Goal: Task Accomplishment & Management: Use online tool/utility

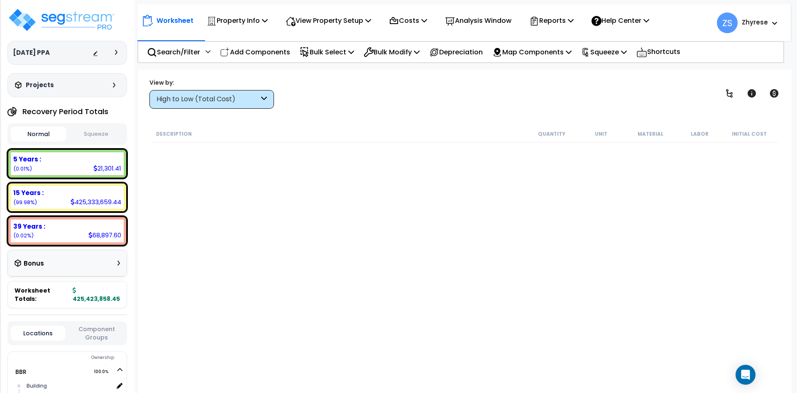
scroll to position [54, 0]
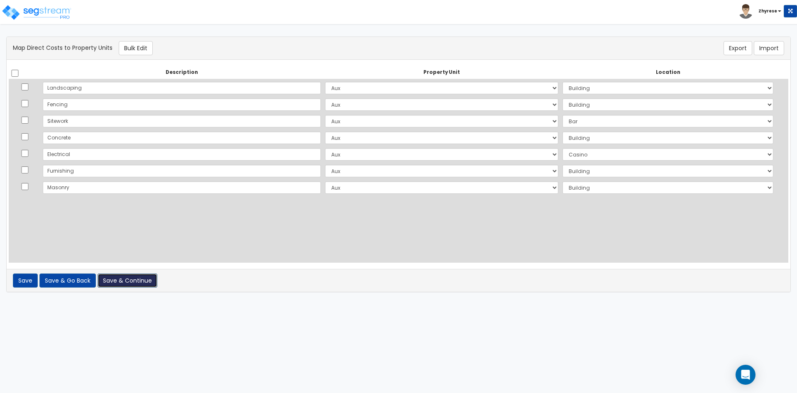
click at [120, 279] on button "Save & Continue" at bounding box center [128, 280] width 60 height 14
